Goal: Find contact information: Find contact information

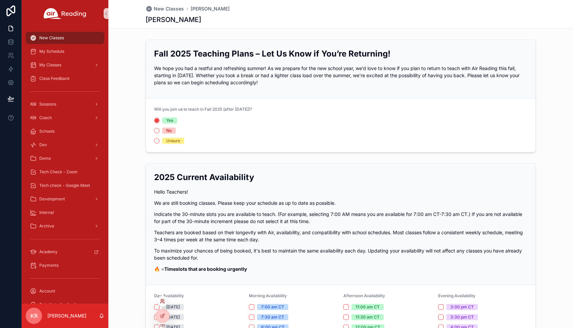
click at [162, 302] on icon at bounding box center [162, 301] width 5 height 5
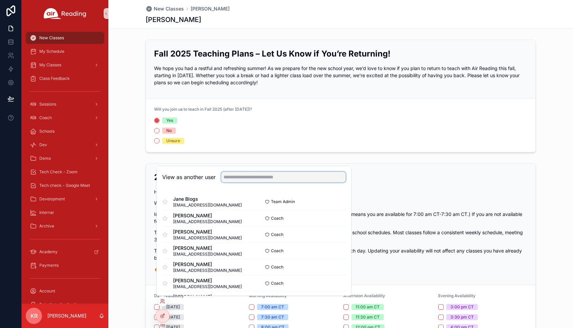
drag, startPoint x: 241, startPoint y: 178, endPoint x: 245, endPoint y: 175, distance: 5.6
click at [241, 178] on input "text" at bounding box center [283, 177] width 125 height 11
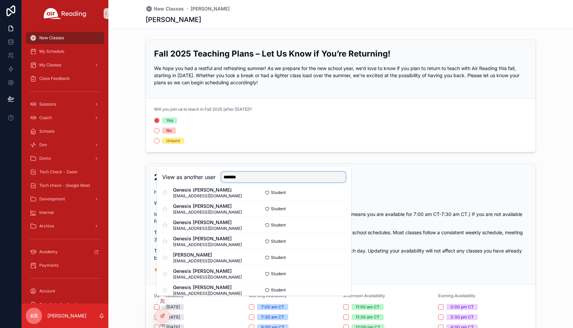
scroll to position [261, 0]
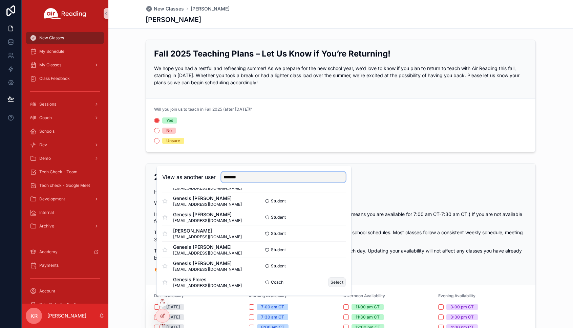
type input "*******"
click at [328, 282] on button "Select" at bounding box center [337, 282] width 18 height 10
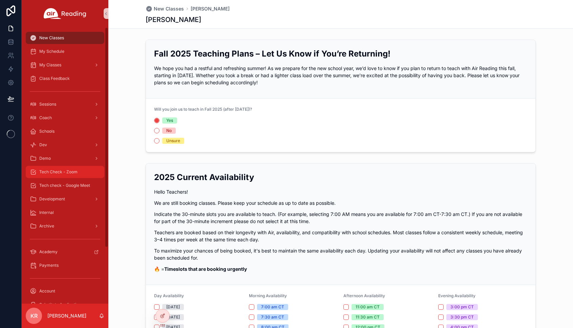
click at [63, 172] on span "Tech Check - Zoom" at bounding box center [58, 171] width 38 height 5
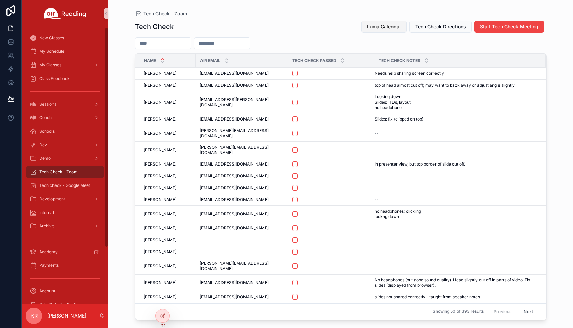
click at [376, 31] on button "Luma Calendar" at bounding box center [383, 27] width 45 height 12
click at [389, 31] on button "Luma Calendar" at bounding box center [383, 27] width 45 height 12
click at [79, 187] on span "Tech check - Google Meet" at bounding box center [64, 185] width 51 height 5
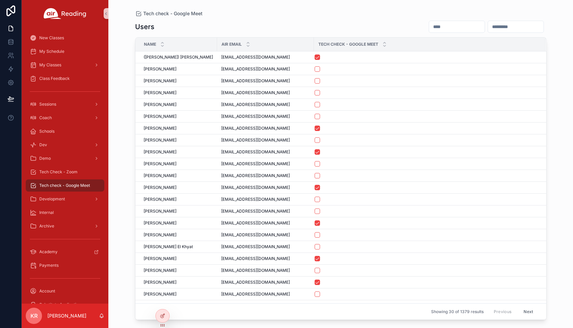
click at [429, 27] on input "scrollable content" at bounding box center [457, 26] width 56 height 9
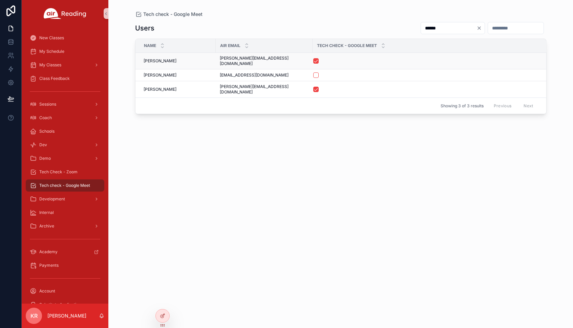
type input "******"
drag, startPoint x: 277, startPoint y: 59, endPoint x: 218, endPoint y: 62, distance: 58.3
click at [218, 62] on td "[PERSON_NAME][EMAIL_ADDRESS][DOMAIN_NAME] [PERSON_NAME][EMAIL_ADDRESS][DOMAIN_N…" at bounding box center [264, 61] width 97 height 17
copy span "[PERSON_NAME][EMAIL_ADDRESS][DOMAIN_NAME]"
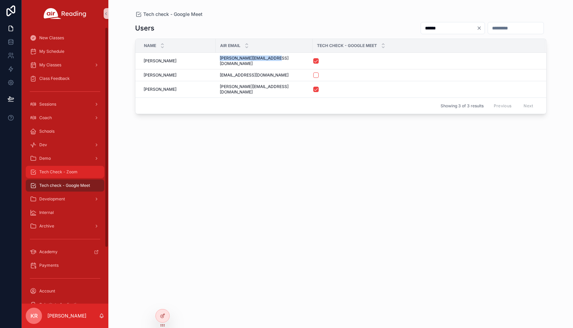
click at [74, 173] on span "Tech Check - Zoom" at bounding box center [58, 171] width 38 height 5
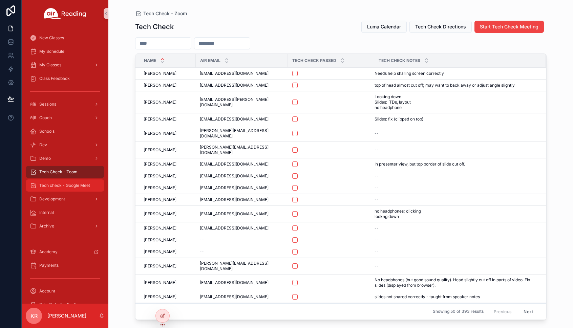
click at [69, 188] on span "Tech check - Google Meet" at bounding box center [64, 185] width 51 height 5
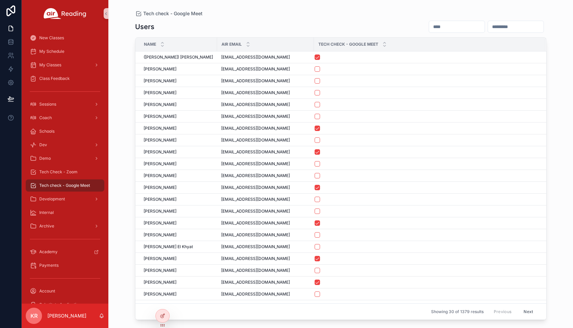
click at [429, 22] on input "scrollable content" at bounding box center [457, 26] width 56 height 9
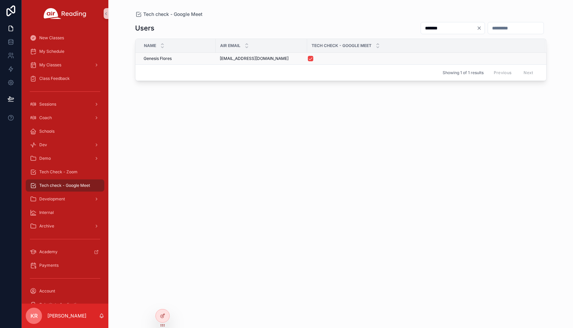
type input "*******"
drag, startPoint x: 269, startPoint y: 60, endPoint x: 220, endPoint y: 61, distance: 49.4
click at [220, 61] on td "[EMAIL_ADDRESS][DOMAIN_NAME] [EMAIL_ADDRESS][DOMAIN_NAME]" at bounding box center [261, 59] width 91 height 12
copy span "[EMAIL_ADDRESS][DOMAIN_NAME]"
click at [387, 111] on div "Users ******* Name Air Email Tech Check - Google Meet Genesis [PERSON_NAME] Gen…" at bounding box center [340, 169] width 411 height 302
